Goal: Understand process/instructions: Learn how to perform a task or action

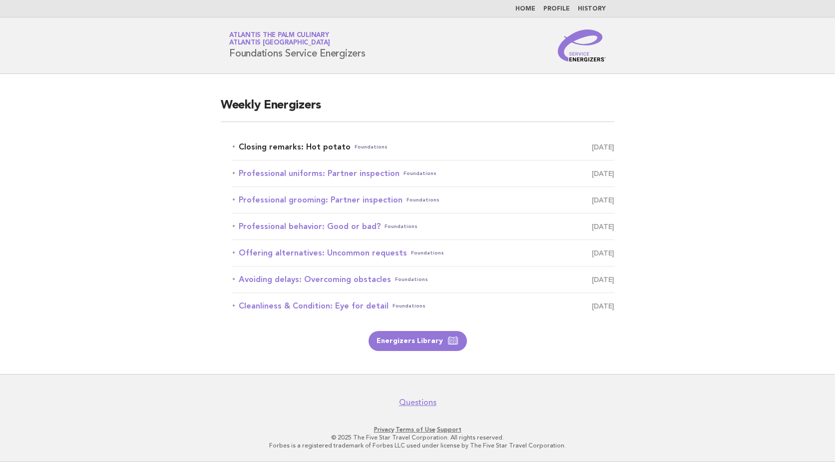
click at [319, 142] on link "Closing remarks: Hot potato Foundations September 30" at bounding box center [424, 147] width 382 height 14
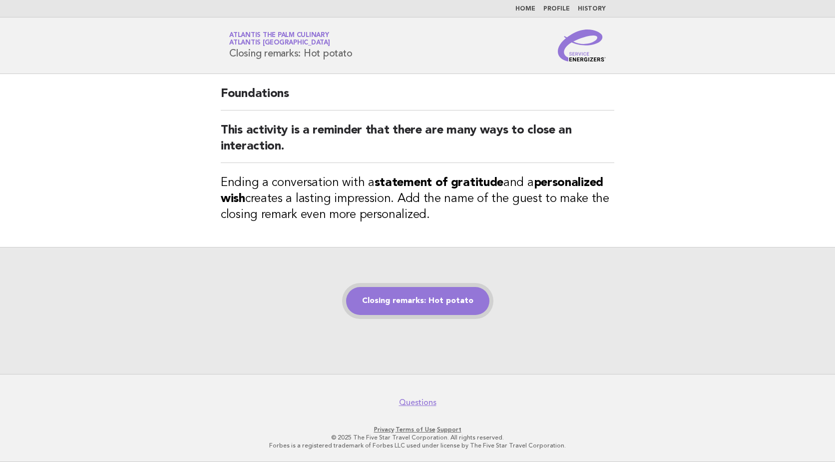
click at [452, 297] on link "Closing remarks: Hot potato" at bounding box center [417, 301] width 143 height 28
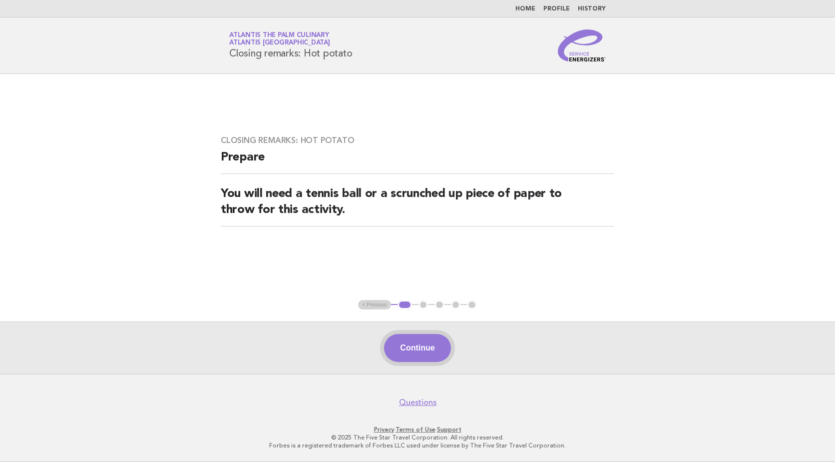
click at [435, 357] on button "Continue" at bounding box center [417, 348] width 66 height 28
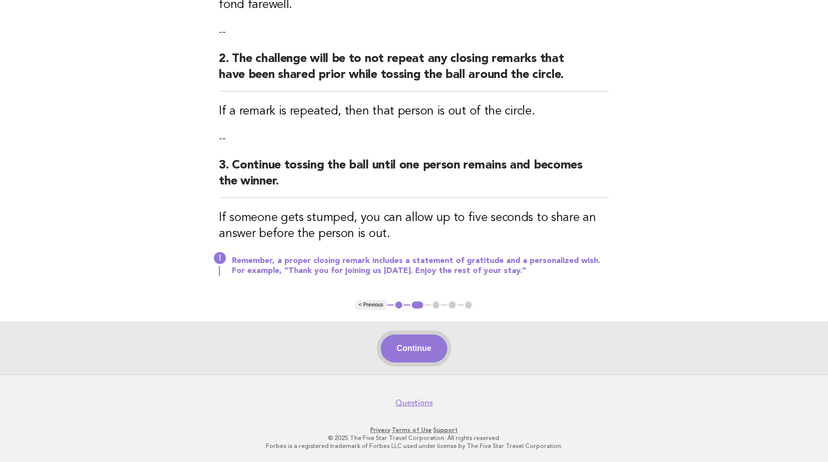
click at [425, 349] on button "Continue" at bounding box center [414, 348] width 66 height 28
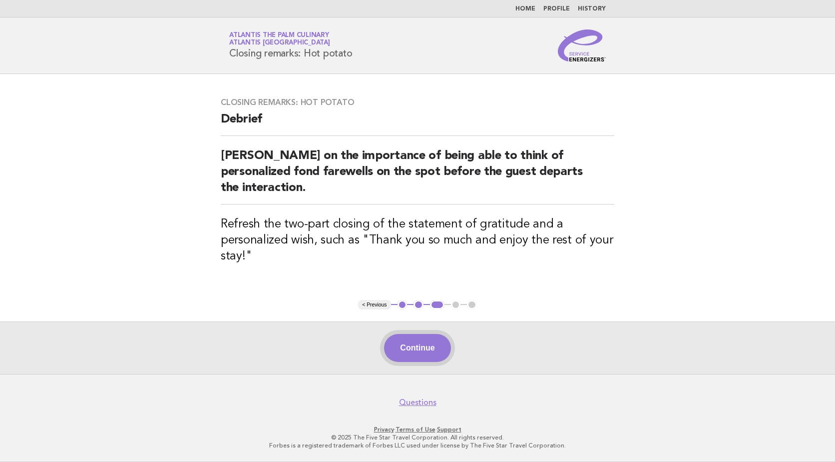
click at [431, 347] on button "Continue" at bounding box center [417, 348] width 66 height 28
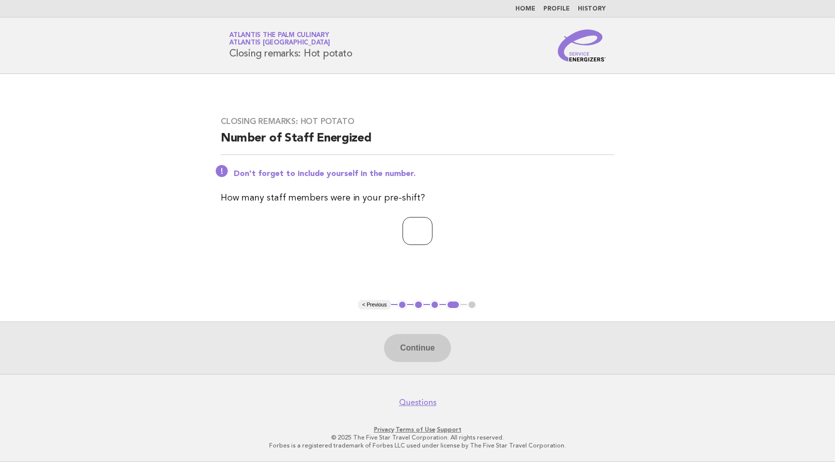
click at [412, 227] on input "number" at bounding box center [418, 231] width 30 height 28
type input "**"
click at [429, 351] on button "Continue" at bounding box center [417, 348] width 66 height 28
